Goal: Task Accomplishment & Management: Use online tool/utility

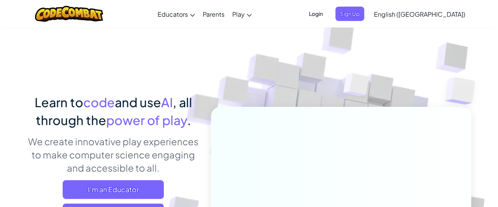
scroll to position [156, 0]
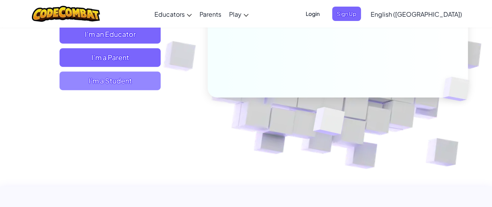
click at [90, 75] on span "I'm a Student" at bounding box center [110, 81] width 101 height 19
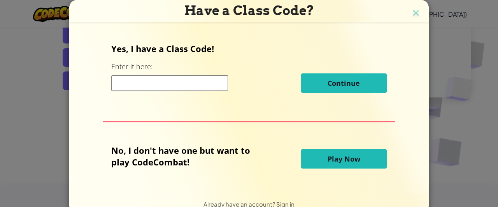
click at [316, 161] on button "Play Now" at bounding box center [344, 158] width 86 height 19
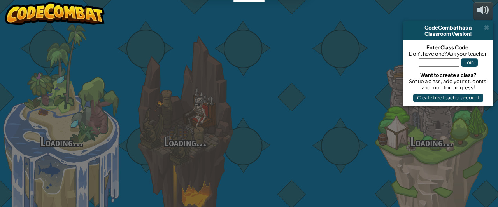
click at [341, 155] on div at bounding box center [308, 123] width 123 height 247
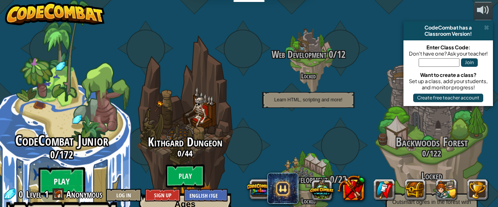
click at [65, 168] on btn "Play" at bounding box center [62, 182] width 47 height 28
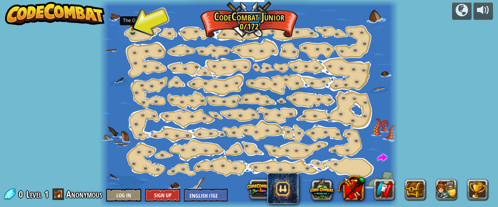
click at [135, 25] on img at bounding box center [133, 23] width 6 height 14
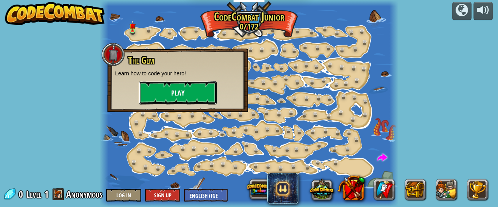
click at [173, 87] on button "Play" at bounding box center [178, 92] width 78 height 23
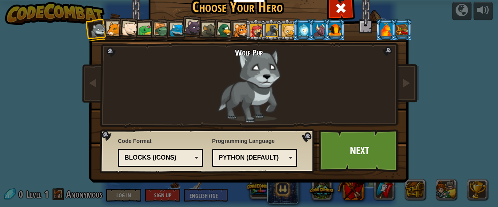
click at [114, 29] on div at bounding box center [114, 29] width 14 height 14
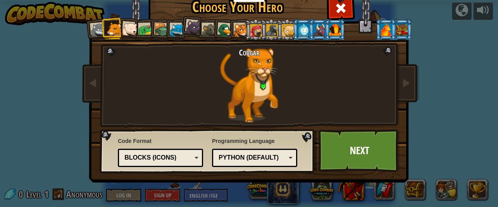
click at [98, 31] on div at bounding box center [99, 31] width 16 height 16
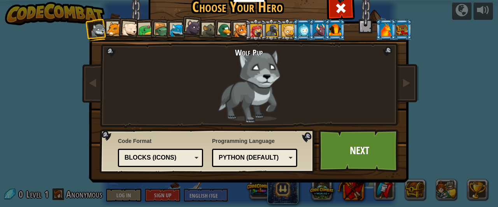
click at [240, 31] on div at bounding box center [241, 30] width 14 height 14
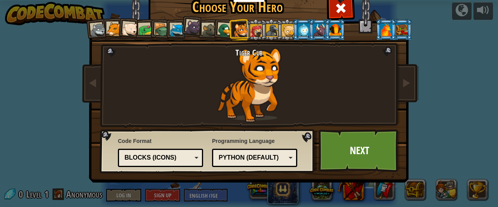
click at [177, 33] on div at bounding box center [177, 30] width 14 height 14
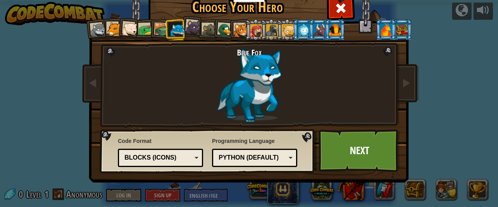
click at [237, 37] on div at bounding box center [241, 30] width 14 height 14
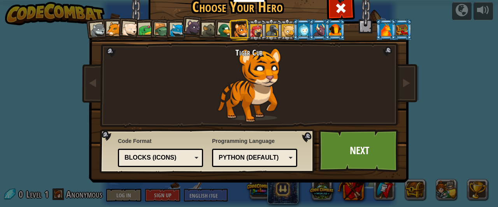
click at [174, 30] on div at bounding box center [177, 30] width 14 height 14
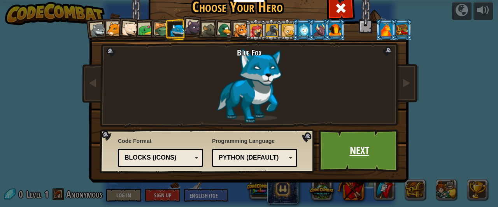
click at [322, 146] on link "Next" at bounding box center [359, 151] width 81 height 43
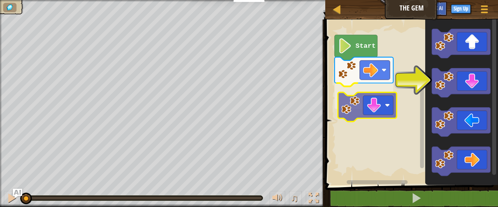
click at [356, 101] on div "Start" at bounding box center [410, 101] width 175 height 170
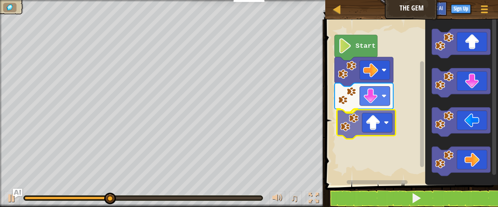
click at [352, 139] on div "Start" at bounding box center [410, 101] width 175 height 170
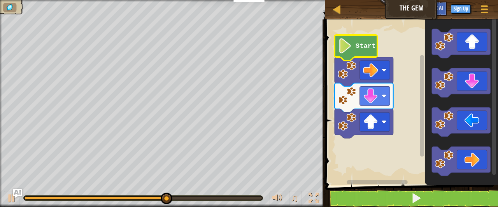
click at [364, 52] on icon "Blockly Workspace" at bounding box center [356, 48] width 43 height 26
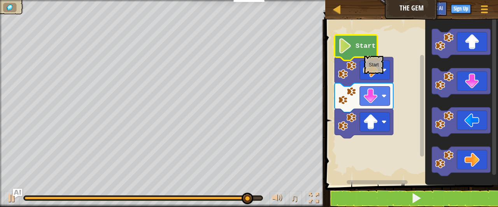
click at [363, 55] on icon "Blockly Workspace" at bounding box center [356, 48] width 43 height 26
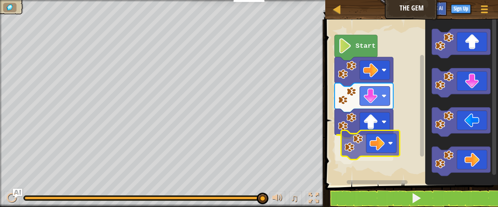
click at [342, 141] on div "Start" at bounding box center [410, 101] width 175 height 170
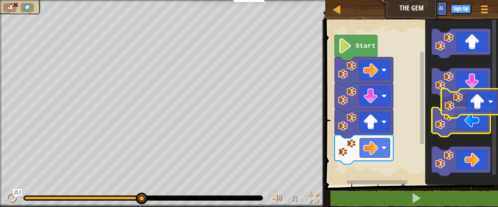
click at [473, 118] on g "Blockly Workspace" at bounding box center [461, 103] width 59 height 148
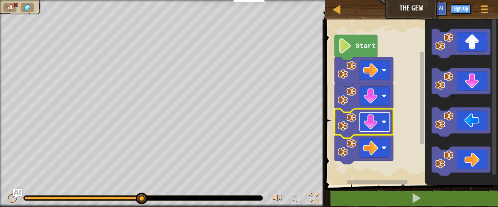
click at [371, 119] on image "Blockly Workspace" at bounding box center [370, 122] width 15 height 15
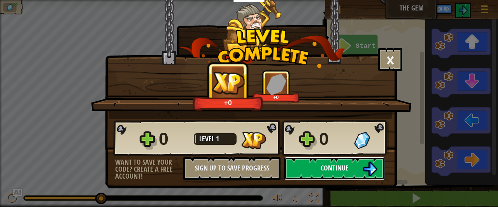
click at [350, 158] on button "Continue" at bounding box center [335, 168] width 100 height 23
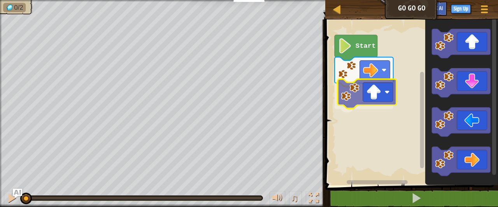
click at [352, 97] on div "Start" at bounding box center [410, 101] width 175 height 170
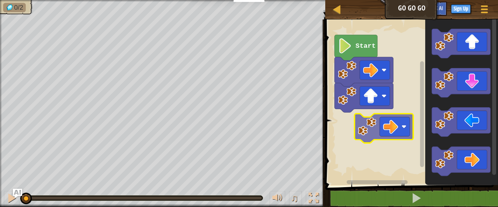
click at [370, 122] on div "Start" at bounding box center [410, 101] width 175 height 170
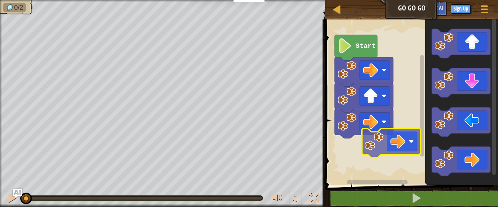
click at [373, 143] on div "Start" at bounding box center [410, 101] width 175 height 170
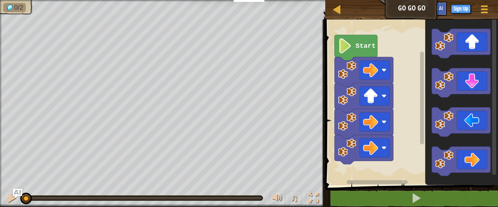
click at [365, 43] on text "Start" at bounding box center [366, 45] width 20 height 7
click at [358, 49] on text "Start" at bounding box center [366, 45] width 20 height 7
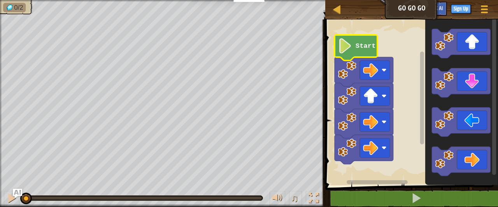
click at [358, 49] on text "Start" at bounding box center [366, 45] width 20 height 7
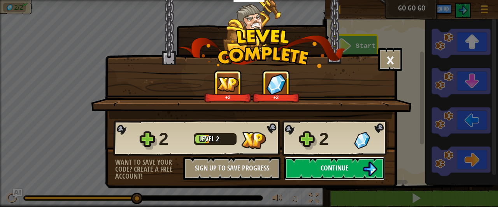
click at [348, 161] on button "Continue" at bounding box center [335, 168] width 100 height 23
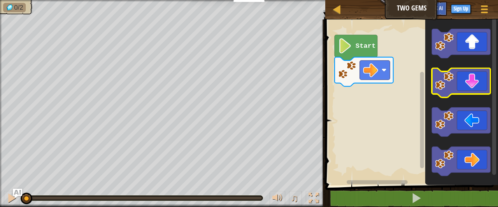
click at [477, 80] on g "Blockly Workspace" at bounding box center [461, 103] width 59 height 148
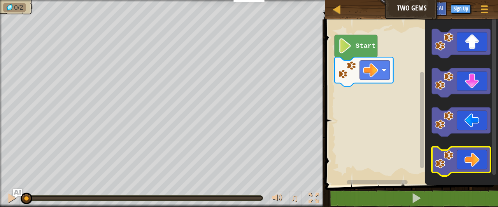
click at [461, 167] on icon "Blockly Workspace" at bounding box center [461, 161] width 59 height 29
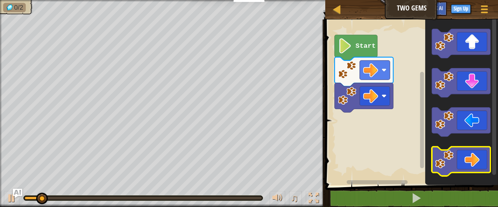
click at [454, 160] on image "Blockly Workspace" at bounding box center [445, 160] width 18 height 18
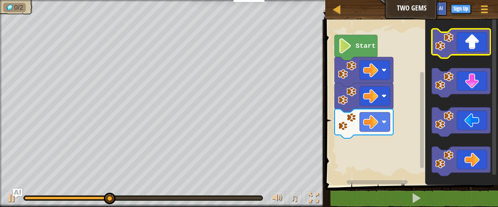
click at [455, 45] on icon "Blockly Workspace" at bounding box center [461, 43] width 59 height 29
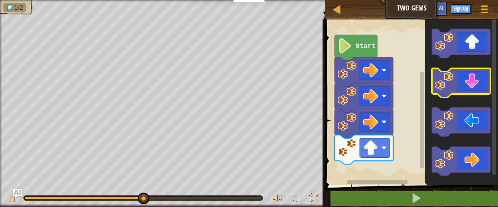
click at [460, 78] on icon "Blockly Workspace" at bounding box center [461, 83] width 59 height 29
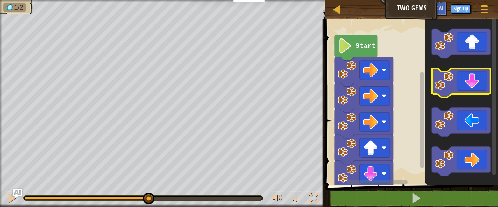
click at [460, 78] on icon "Blockly Workspace" at bounding box center [461, 83] width 59 height 29
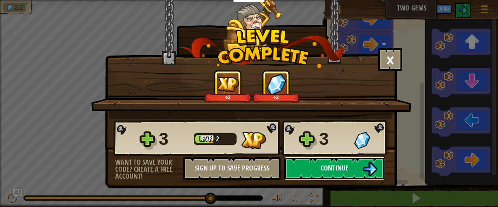
click at [352, 165] on button "Continue" at bounding box center [335, 168] width 100 height 23
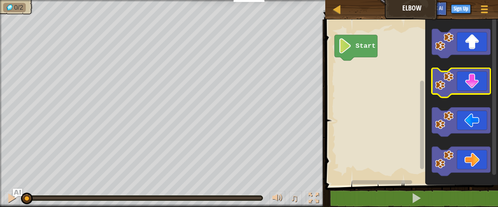
click at [463, 74] on icon "Blockly Workspace" at bounding box center [461, 83] width 59 height 29
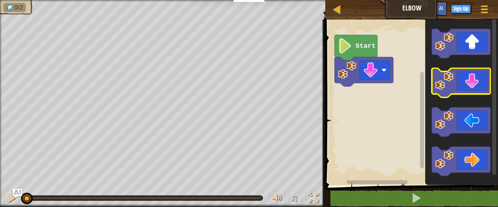
click at [462, 81] on icon "Blockly Workspace" at bounding box center [461, 83] width 59 height 29
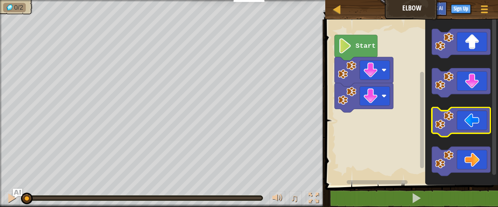
click at [450, 120] on image "Blockly Workspace" at bounding box center [445, 120] width 18 height 18
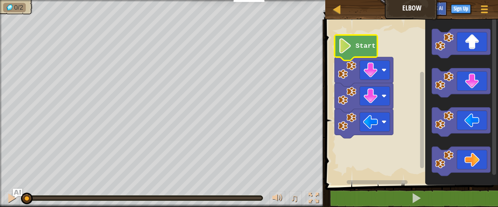
click at [367, 49] on text "Start" at bounding box center [366, 45] width 20 height 7
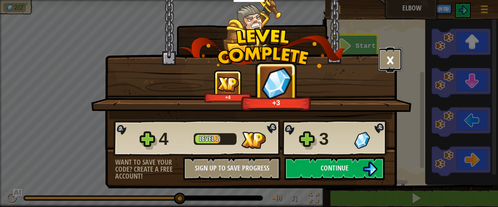
click at [392, 60] on button "×" at bounding box center [390, 59] width 24 height 23
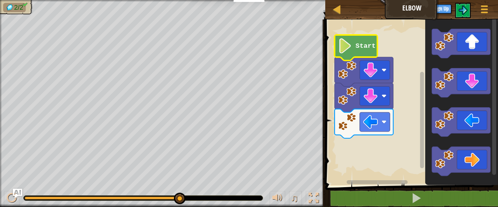
click at [355, 53] on icon "Blockly Workspace" at bounding box center [356, 48] width 43 height 26
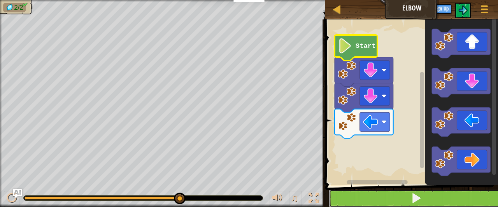
click at [414, 199] on span at bounding box center [416, 198] width 11 height 11
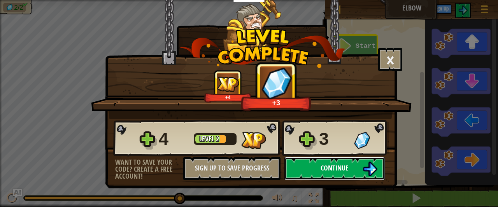
click at [321, 174] on button "Continue" at bounding box center [335, 168] width 100 height 23
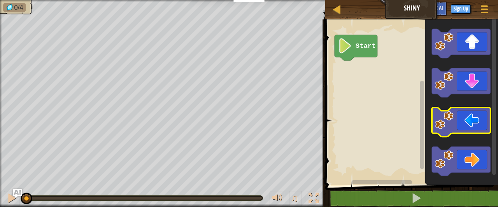
click at [448, 124] on image "Blockly Workspace" at bounding box center [445, 120] width 18 height 18
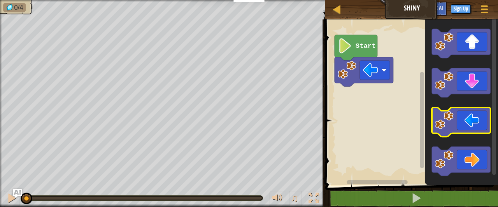
click at [448, 124] on image "Blockly Workspace" at bounding box center [445, 120] width 18 height 18
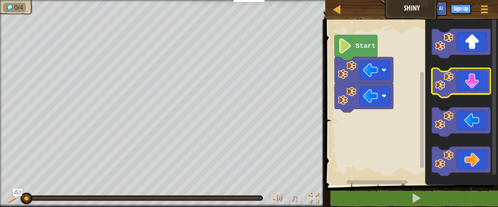
click at [450, 90] on icon "Blockly Workspace" at bounding box center [461, 83] width 59 height 29
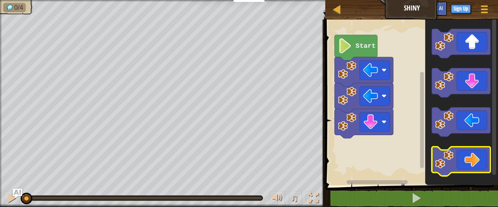
click at [456, 158] on icon "Blockly Workspace" at bounding box center [461, 161] width 59 height 29
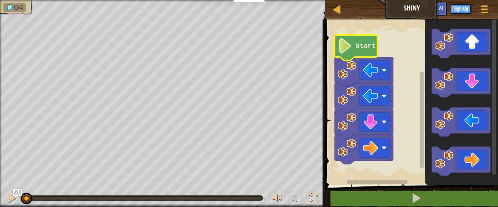
click at [348, 58] on icon "Blockly Workspace" at bounding box center [356, 48] width 43 height 26
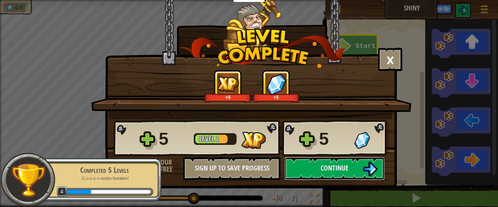
click at [313, 164] on button "Continue" at bounding box center [335, 168] width 100 height 23
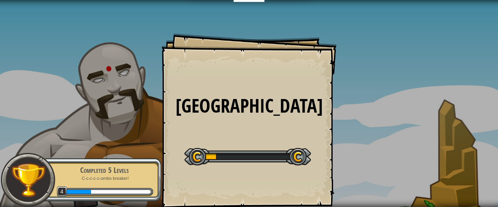
click at [231, 87] on div "Gem Square Goals Start Level Error loading from server. Try refreshing the page…" at bounding box center [249, 120] width 175 height 175
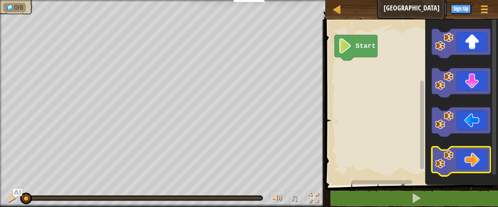
click at [455, 158] on icon "Blockly Workspace" at bounding box center [461, 161] width 59 height 29
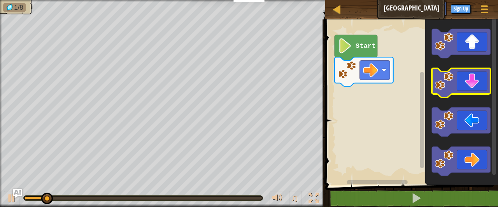
click at [449, 84] on image "Blockly Workspace" at bounding box center [445, 81] width 18 height 18
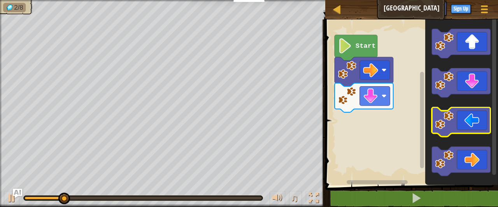
click at [462, 121] on icon "Blockly Workspace" at bounding box center [461, 122] width 59 height 29
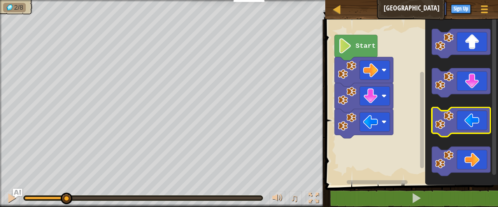
click at [462, 121] on icon "Blockly Workspace" at bounding box center [461, 122] width 59 height 29
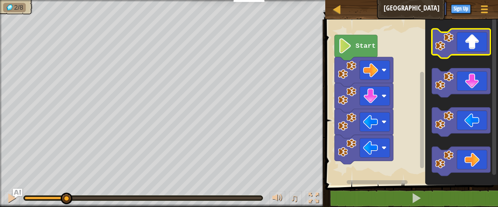
click at [467, 48] on icon "Blockly Workspace" at bounding box center [461, 43] width 59 height 29
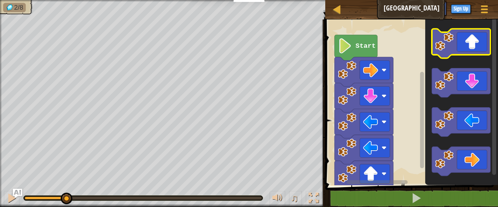
click at [467, 48] on icon "Blockly Workspace" at bounding box center [461, 43] width 59 height 29
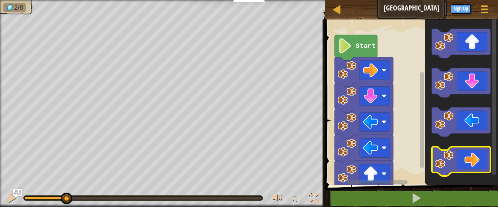
click at [472, 163] on icon "Blockly Workspace" at bounding box center [461, 161] width 59 height 29
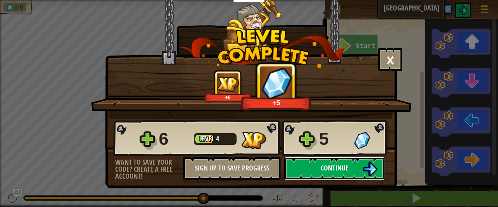
click at [316, 169] on button "Continue" at bounding box center [335, 168] width 100 height 23
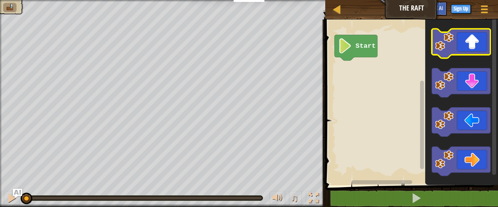
click at [445, 45] on image "Blockly Workspace" at bounding box center [445, 42] width 18 height 18
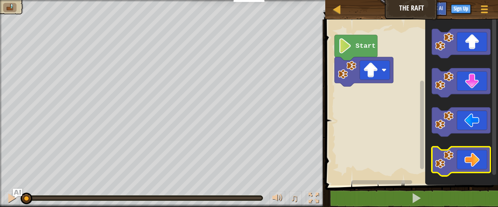
click at [462, 156] on icon "Blockly Workspace" at bounding box center [461, 161] width 59 height 29
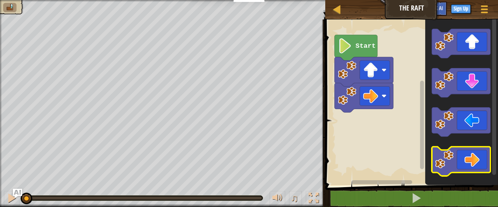
click at [462, 156] on icon "Blockly Workspace" at bounding box center [461, 161] width 59 height 29
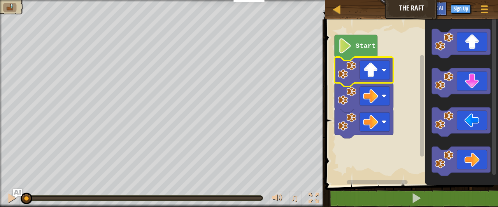
click at [351, 37] on icon "Blockly Workspace" at bounding box center [356, 48] width 43 height 26
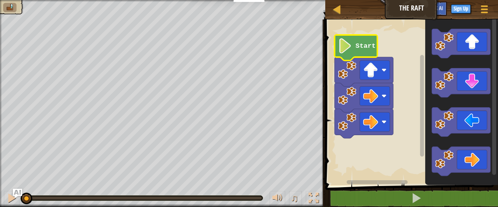
click at [351, 46] on image "Blockly Workspace" at bounding box center [345, 46] width 14 height 15
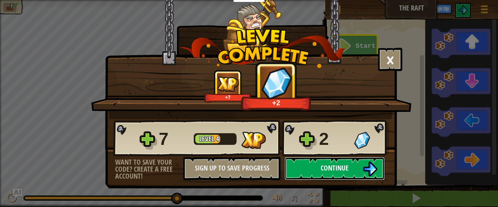
click at [340, 168] on span "Continue" at bounding box center [335, 168] width 28 height 10
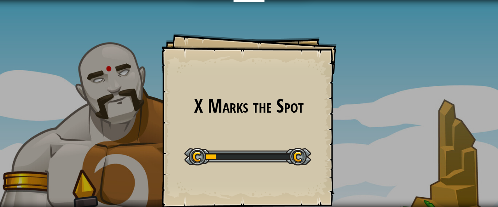
click at [228, 98] on h1 "X Marks the Spot" at bounding box center [249, 106] width 160 height 21
click at [229, 102] on h1 "X Marks the Spot" at bounding box center [249, 106] width 160 height 21
drag, startPoint x: 229, startPoint y: 108, endPoint x: 241, endPoint y: 102, distance: 13.2
click at [230, 108] on h1 "X Marks the Spot" at bounding box center [249, 106] width 160 height 21
click at [235, 116] on h1 "X Marks the Spot" at bounding box center [249, 106] width 160 height 21
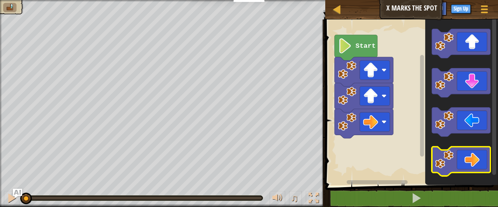
click at [455, 158] on icon "Blockly Workspace" at bounding box center [461, 161] width 59 height 29
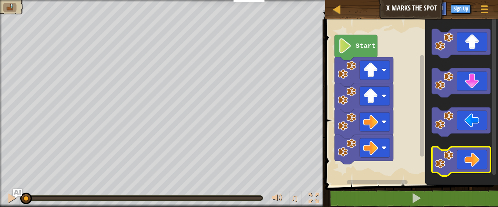
click at [455, 158] on icon "Blockly Workspace" at bounding box center [461, 161] width 59 height 29
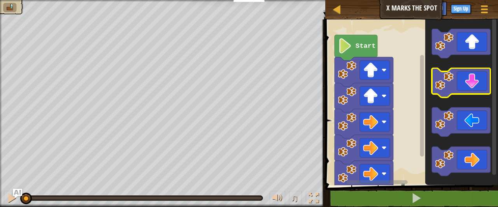
click at [456, 83] on icon "Blockly Workspace" at bounding box center [461, 83] width 59 height 29
click at [459, 88] on icon "Blockly Workspace" at bounding box center [461, 83] width 59 height 29
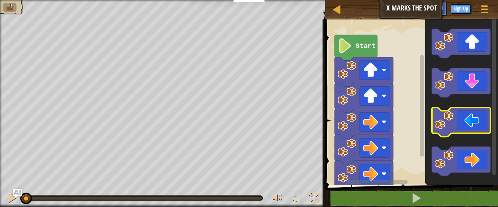
click at [464, 128] on icon "Blockly Workspace" at bounding box center [461, 122] width 59 height 29
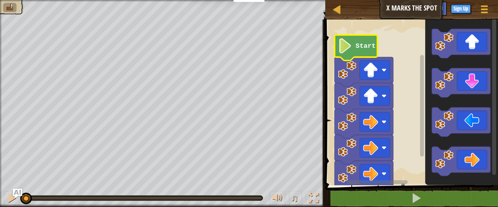
click at [359, 40] on icon "Blockly Workspace" at bounding box center [356, 48] width 43 height 26
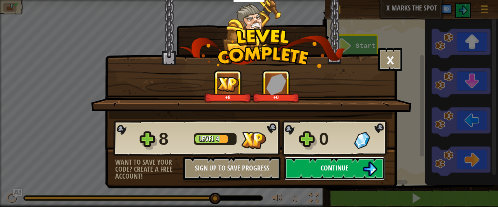
click at [311, 165] on button "Continue" at bounding box center [335, 168] width 100 height 23
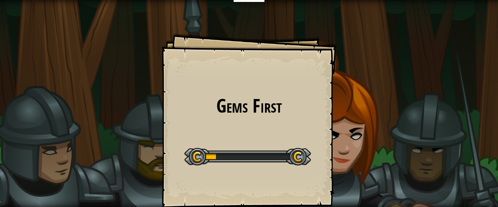
click at [18, 163] on div "Gems First Goals Start Level Error loading from server. Try refreshing the page…" at bounding box center [249, 103] width 498 height 207
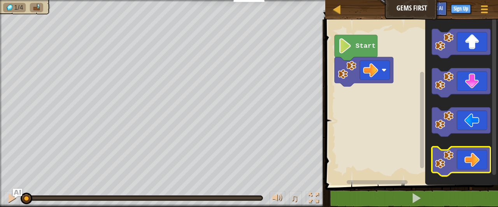
click at [455, 166] on icon "Blockly Workspace" at bounding box center [461, 161] width 59 height 29
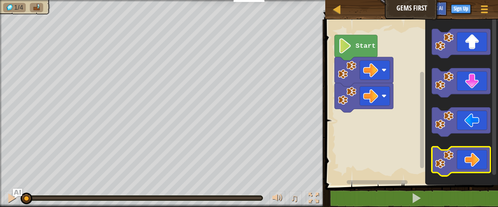
click at [455, 166] on icon "Blockly Workspace" at bounding box center [461, 161] width 59 height 29
click at [455, 167] on icon "Blockly Workspace" at bounding box center [461, 161] width 59 height 29
click at [457, 167] on icon "Blockly Workspace" at bounding box center [461, 161] width 59 height 29
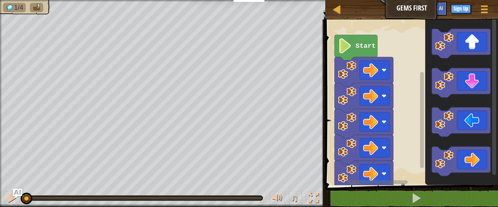
click at [357, 109] on icon "Blockly Workspace" at bounding box center [364, 123] width 59 height 29
click at [356, 113] on image "Blockly Workspace" at bounding box center [347, 122] width 18 height 18
click at [330, 85] on rect "Blockly Workspace" at bounding box center [410, 101] width 175 height 170
click at [329, 102] on rect "Blockly Workspace" at bounding box center [410, 101] width 175 height 170
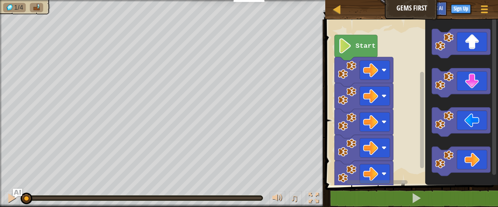
click at [343, 111] on rect "Blockly Workspace" at bounding box center [410, 101] width 175 height 170
click at [339, 122] on rect "Blockly Workspace" at bounding box center [410, 101] width 175 height 170
click at [334, 147] on rect "Blockly Workspace" at bounding box center [410, 101] width 175 height 170
click at [339, 147] on rect "Blockly Workspace" at bounding box center [410, 101] width 175 height 170
click at [346, 156] on rect "Blockly Workspace" at bounding box center [410, 101] width 175 height 170
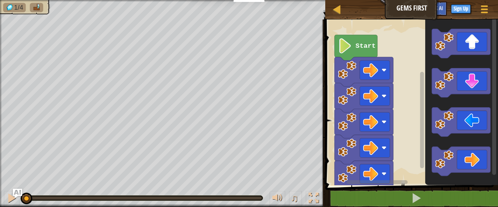
click at [348, 166] on rect "Blockly Workspace" at bounding box center [410, 101] width 175 height 170
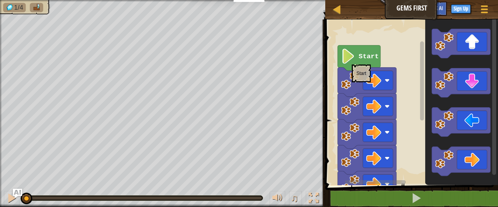
click at [353, 88] on image "Blockly Workspace" at bounding box center [350, 80] width 18 height 18
click at [353, 87] on image "Blockly Workspace" at bounding box center [350, 80] width 18 height 18
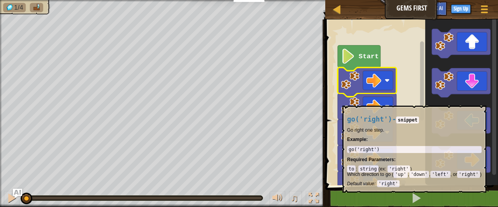
click at [343, 103] on image "Blockly Workspace" at bounding box center [350, 106] width 18 height 18
click at [348, 88] on image "Blockly Workspace" at bounding box center [350, 80] width 18 height 18
click at [347, 115] on image "Blockly Workspace" at bounding box center [350, 106] width 18 height 18
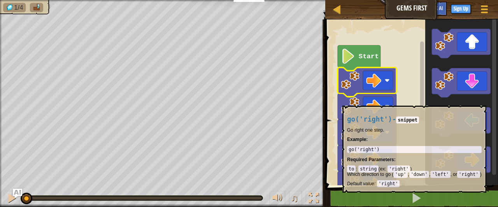
click at [352, 110] on rect "Blockly Workspace" at bounding box center [410, 101] width 175 height 170
click at [355, 107] on rect "Blockly Workspace" at bounding box center [410, 101] width 175 height 170
click at [355, 107] on g "Start" at bounding box center [410, 121] width 175 height 211
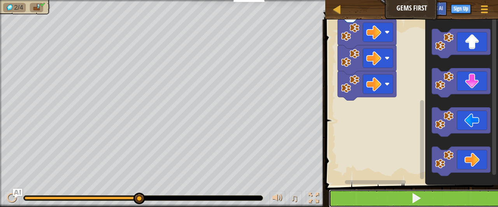
click at [353, 197] on button at bounding box center [416, 199] width 175 height 18
click at [348, 196] on button at bounding box center [416, 199] width 175 height 18
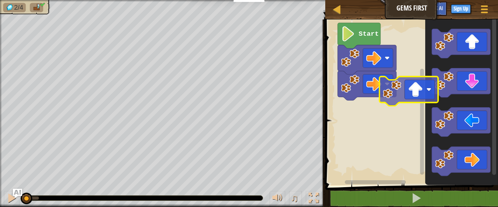
click at [396, 103] on div "Start" at bounding box center [410, 101] width 175 height 170
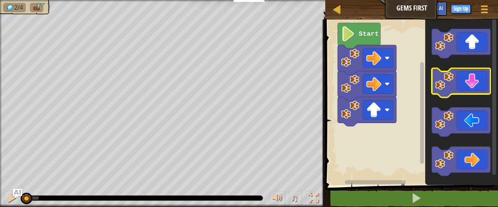
click at [469, 75] on icon "Blockly Workspace" at bounding box center [461, 83] width 59 height 29
click at [469, 83] on icon "Blockly Workspace" at bounding box center [461, 83] width 59 height 29
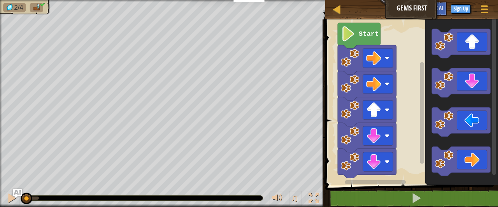
click at [459, 80] on icon "Blockly Workspace" at bounding box center [461, 83] width 59 height 29
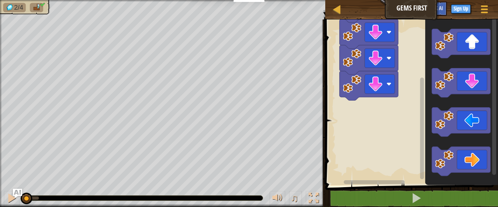
click at [354, 86] on g "Start" at bounding box center [410, 52] width 175 height 267
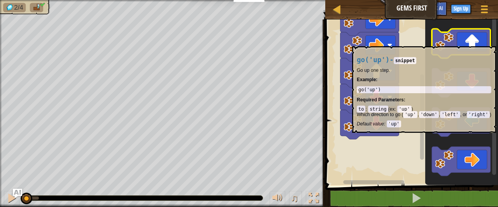
click at [372, 158] on div "Start" at bounding box center [410, 101] width 175 height 170
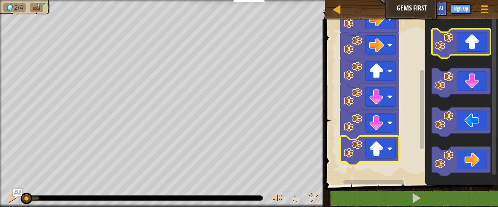
click at [459, 165] on icon "Blockly Workspace" at bounding box center [461, 161] width 59 height 29
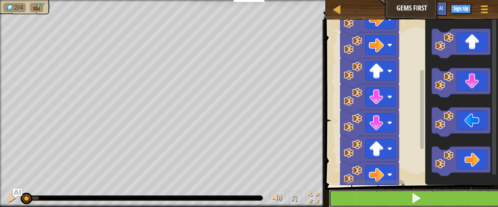
click at [401, 200] on button at bounding box center [416, 199] width 175 height 18
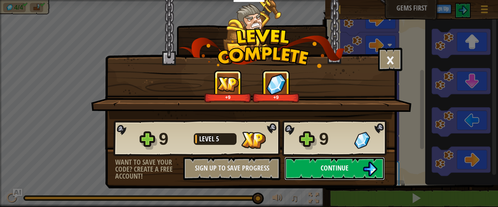
click at [297, 170] on button "Continue" at bounding box center [335, 168] width 100 height 23
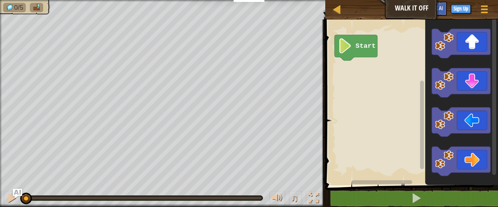
click at [462, 37] on icon "Blockly Workspace" at bounding box center [461, 43] width 59 height 29
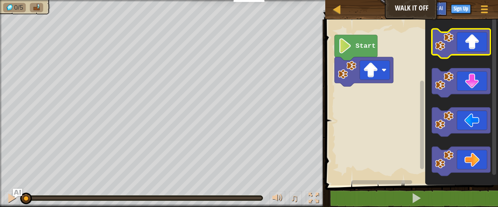
click at [462, 39] on icon "Blockly Workspace" at bounding box center [461, 43] width 59 height 29
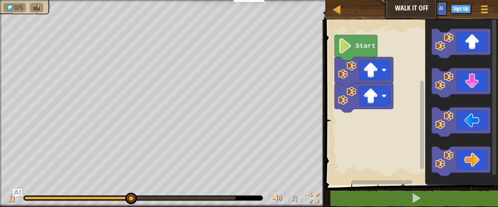
click at [451, 38] on image "Blockly Workspace" at bounding box center [445, 42] width 18 height 18
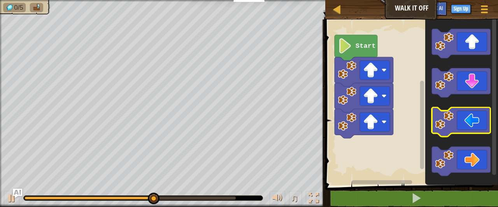
click at [451, 158] on image "Blockly Workspace" at bounding box center [445, 160] width 18 height 18
click at [451, 159] on image "Blockly Workspace" at bounding box center [445, 160] width 18 height 18
click at [452, 160] on image "Blockly Workspace" at bounding box center [445, 160] width 18 height 18
click at [457, 83] on icon "Blockly Workspace" at bounding box center [461, 83] width 59 height 29
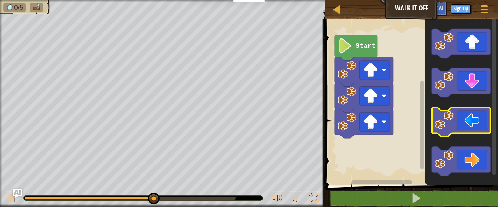
click at [457, 83] on icon "Blockly Workspace" at bounding box center [461, 83] width 59 height 29
click at [457, 84] on icon "Blockly Workspace" at bounding box center [461, 83] width 59 height 29
click at [449, 122] on image "Blockly Workspace" at bounding box center [445, 120] width 18 height 18
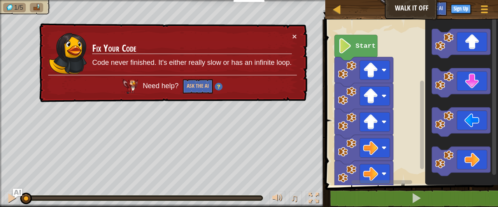
click at [426, 67] on icon "Blockly Workspace" at bounding box center [461, 101] width 73 height 170
click at [296, 35] on button "×" at bounding box center [294, 36] width 5 height 8
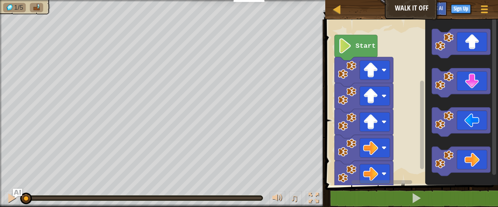
click at [343, 44] on image "Blockly Workspace" at bounding box center [345, 46] width 14 height 15
click at [362, 48] on text "Start" at bounding box center [366, 45] width 20 height 7
